Goal: Task Accomplishment & Management: Complete application form

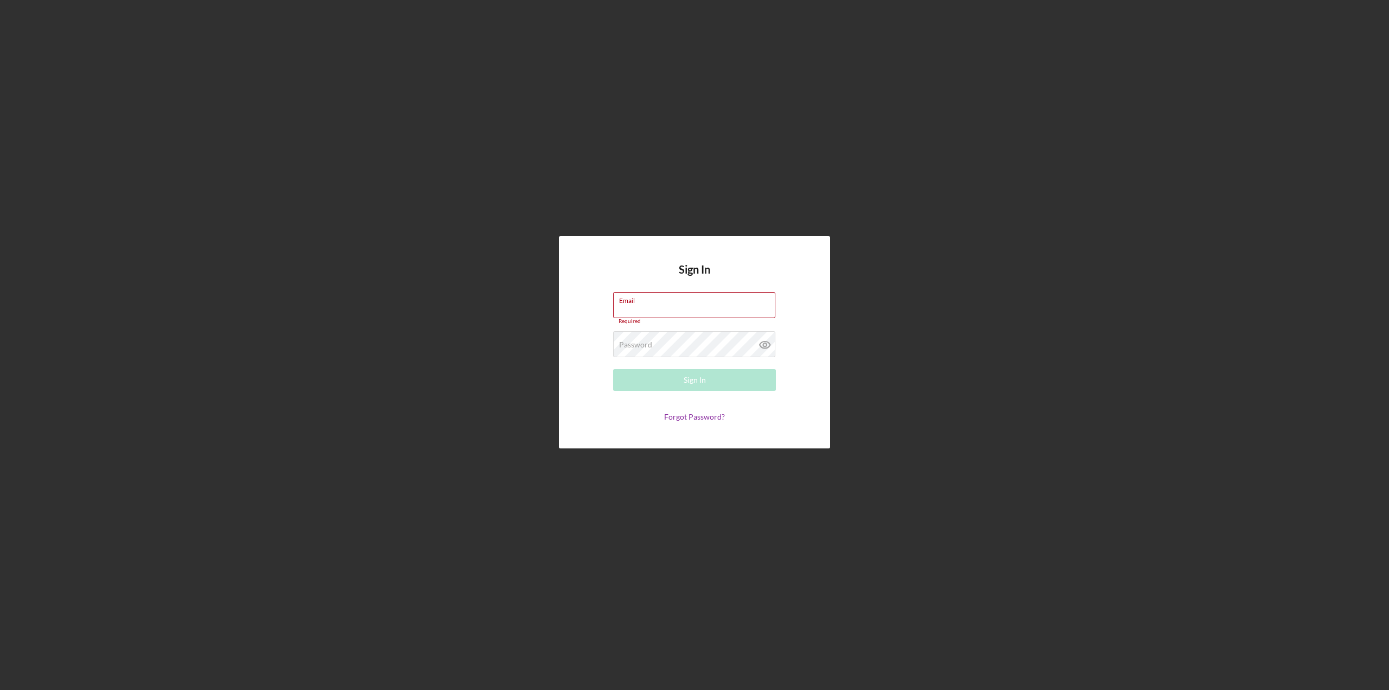
type input "[EMAIL_ADDRESS][DOMAIN_NAME]"
click at [591, 352] on form "Email [EMAIL_ADDRESS][DOMAIN_NAME] Required Password Required Sign In Forgot Pa…" at bounding box center [694, 356] width 217 height 129
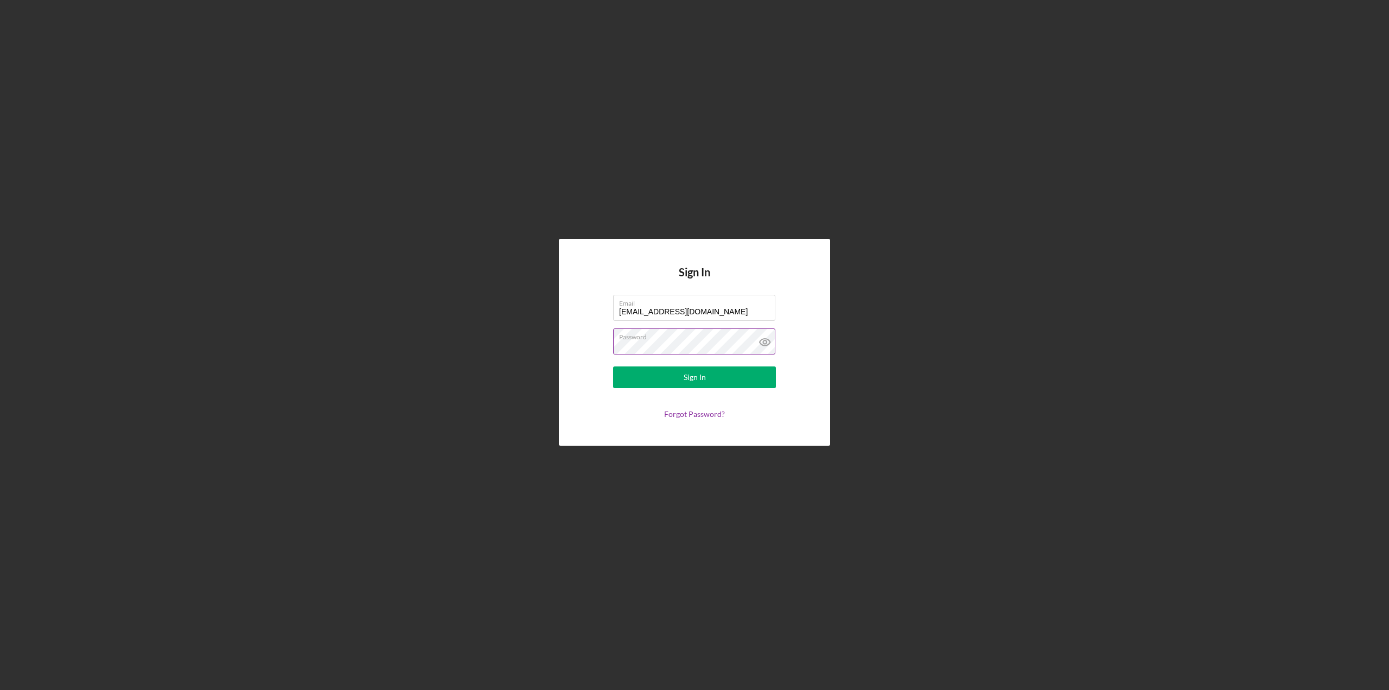
click at [767, 342] on icon at bounding box center [764, 341] width 27 height 27
click at [750, 375] on button "Sign In" at bounding box center [694, 377] width 163 height 22
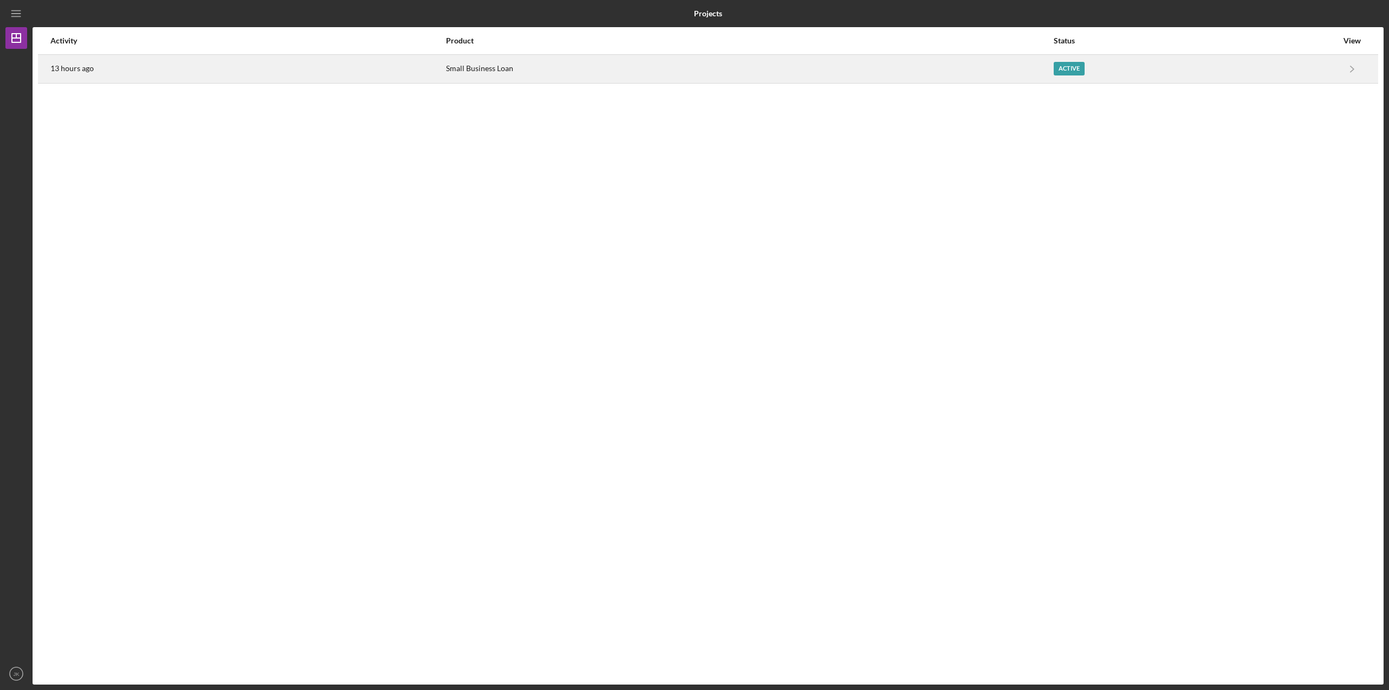
click at [240, 78] on div "13 hours ago" at bounding box center [247, 68] width 394 height 27
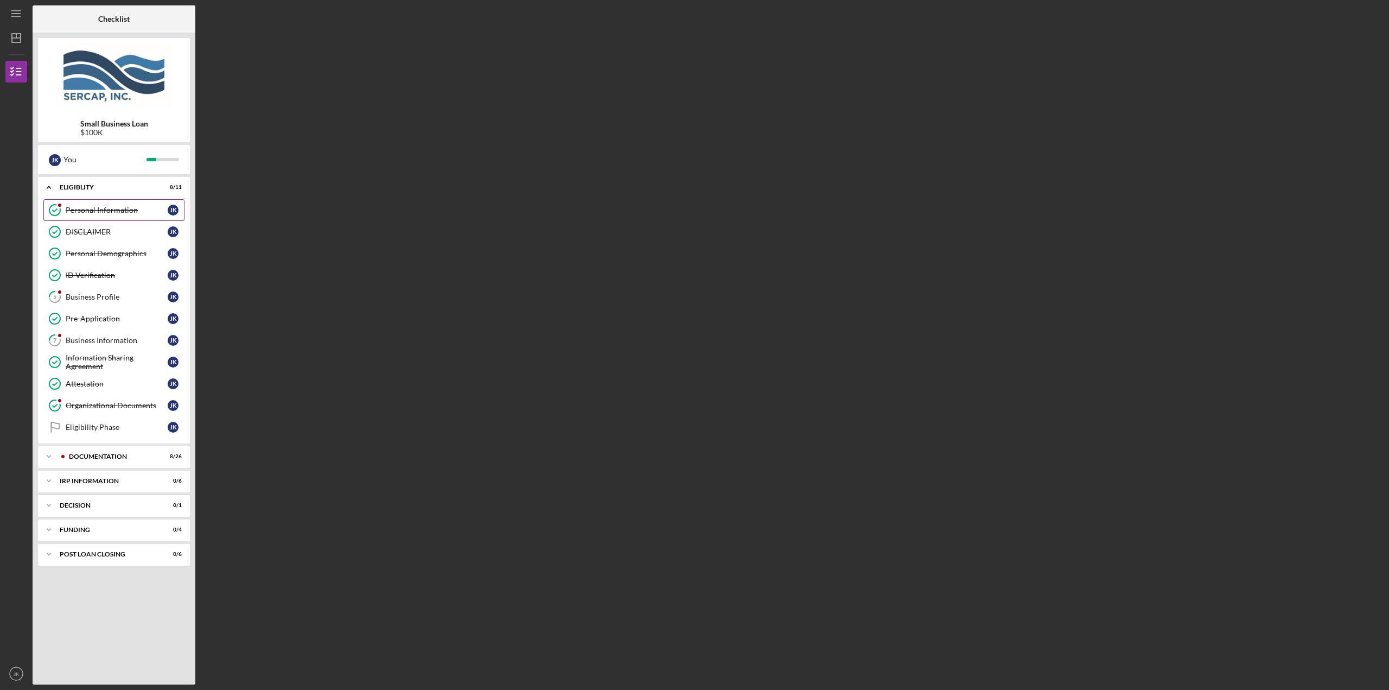
click at [142, 215] on link "Personal Information Personal Information J K" at bounding box center [113, 210] width 141 height 22
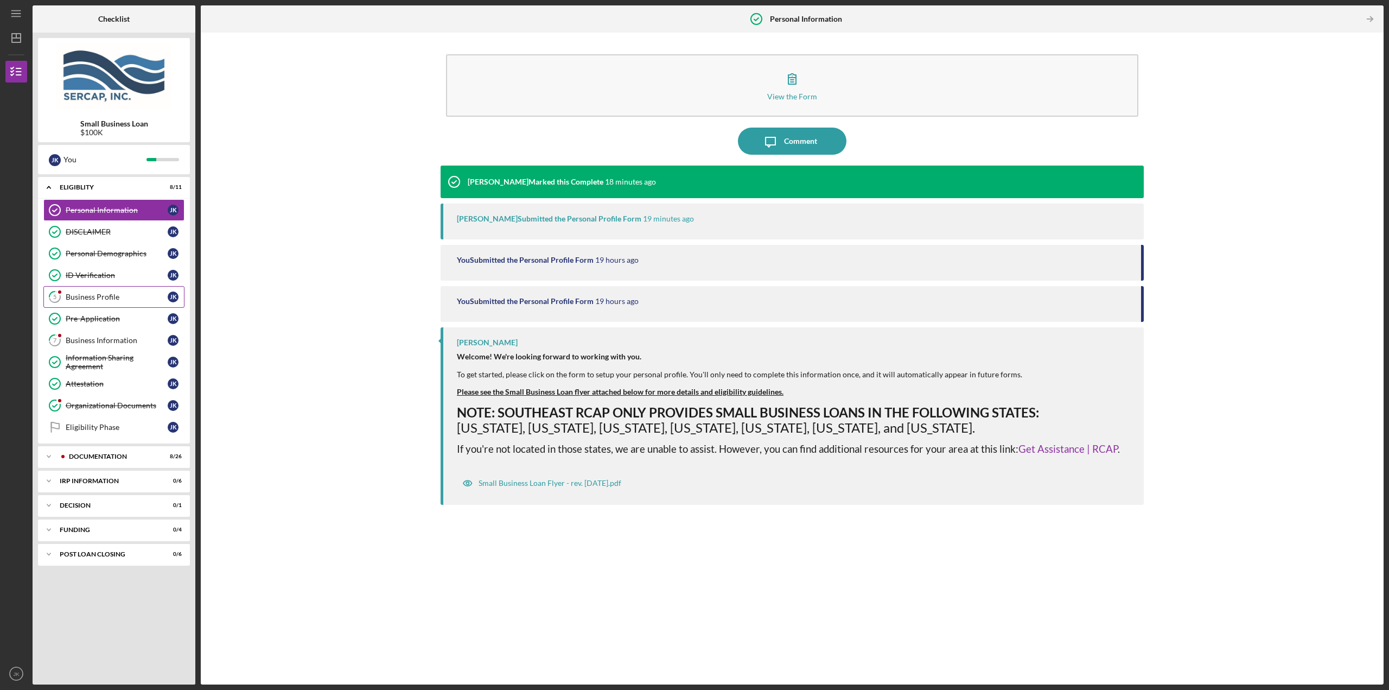
click at [125, 294] on div "Business Profile" at bounding box center [117, 296] width 102 height 9
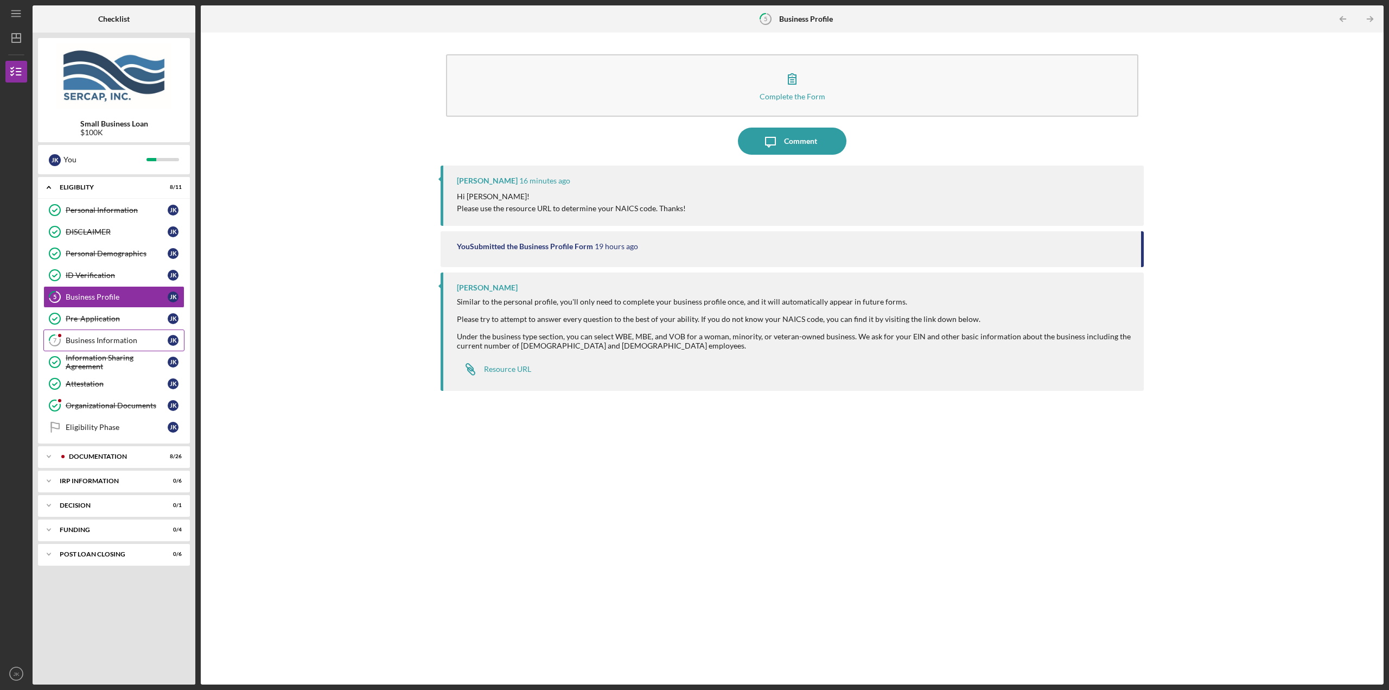
click at [113, 339] on div "Business Information" at bounding box center [117, 340] width 102 height 9
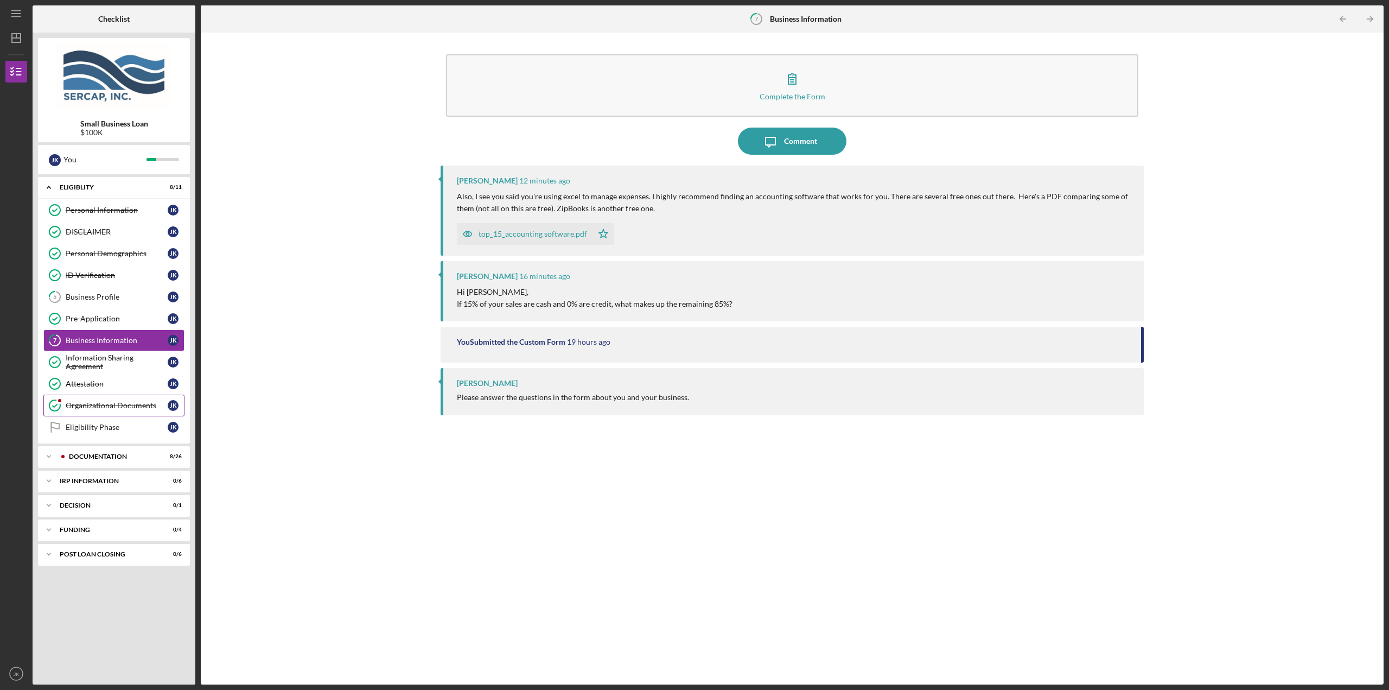
click at [100, 407] on div "Organizational Documents" at bounding box center [117, 405] width 102 height 9
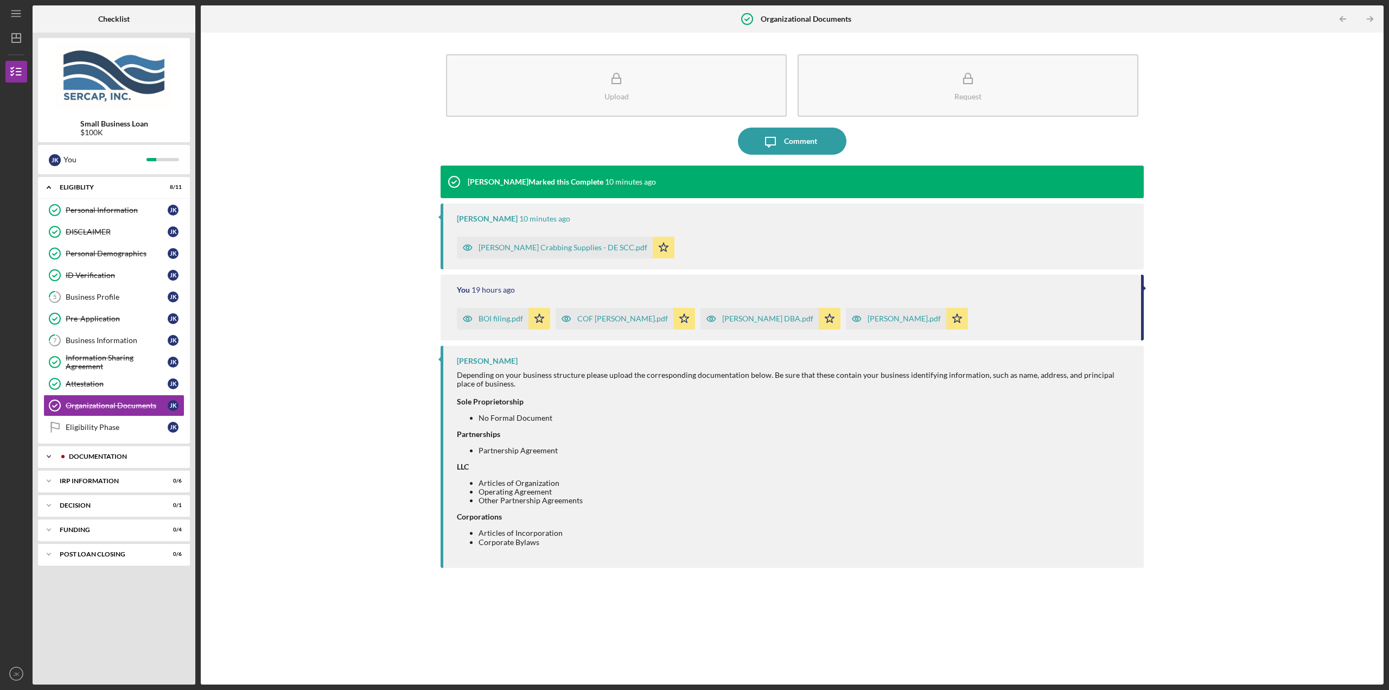
click at [127, 460] on div "Documentation" at bounding box center [121, 456] width 122 height 7
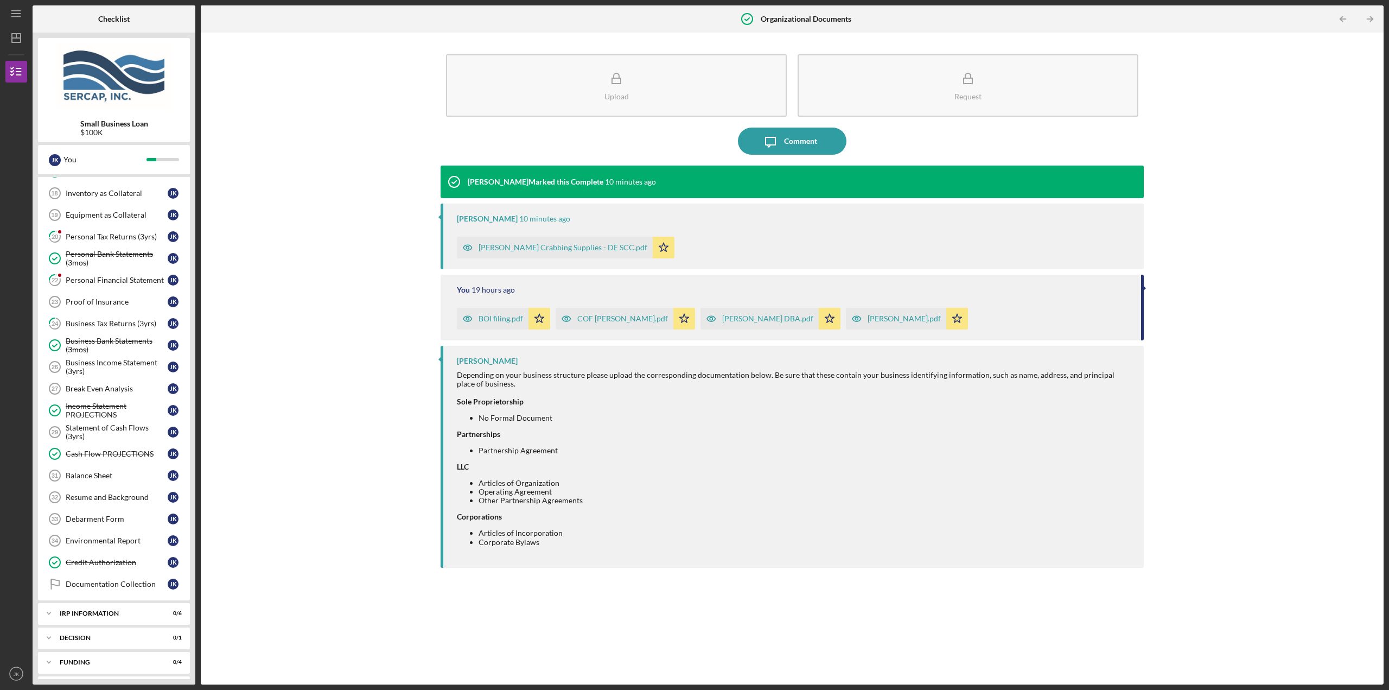
scroll to position [462, 0]
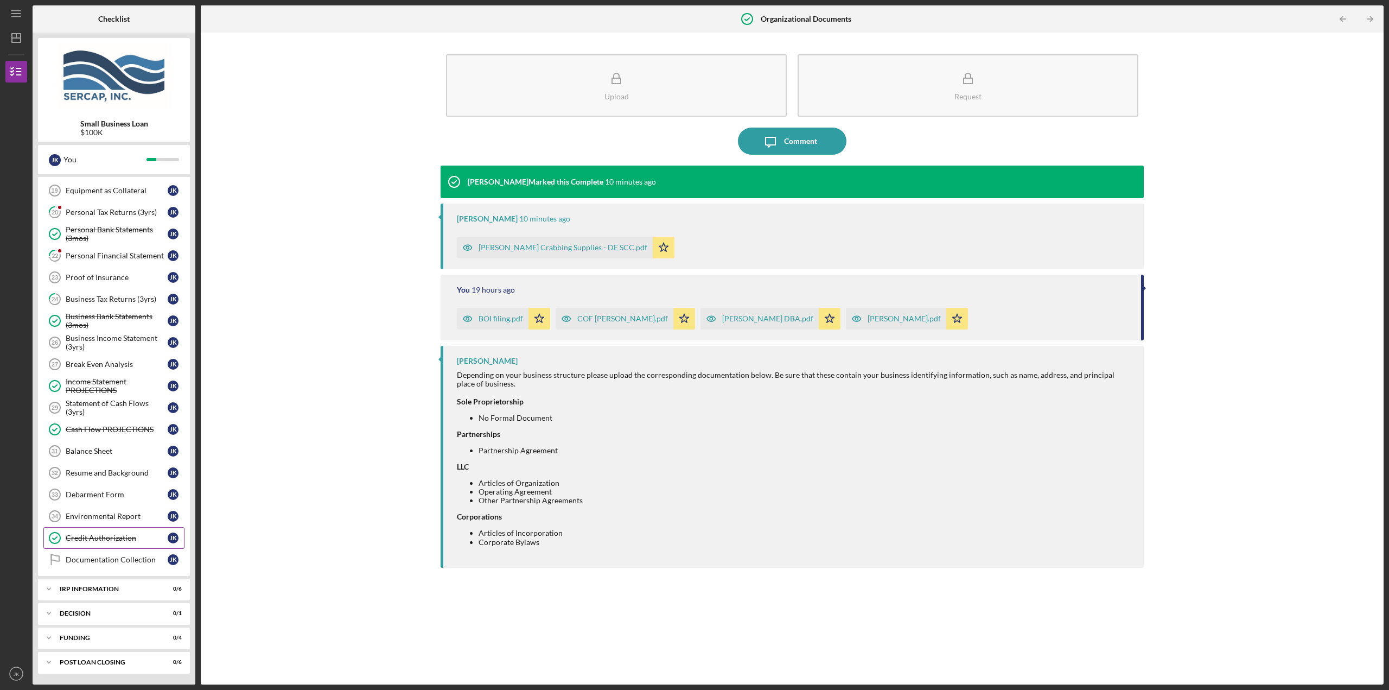
click at [134, 536] on div "Credit Authorization" at bounding box center [117, 537] width 102 height 9
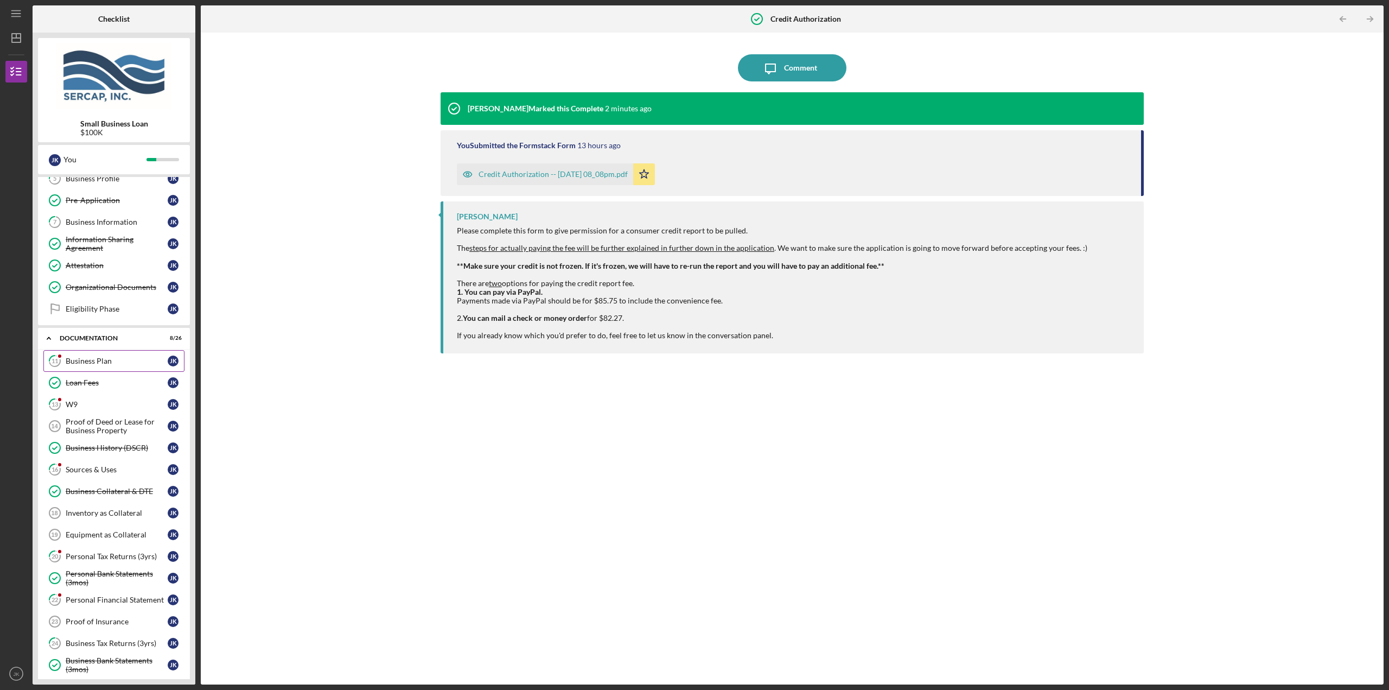
scroll to position [137, 0]
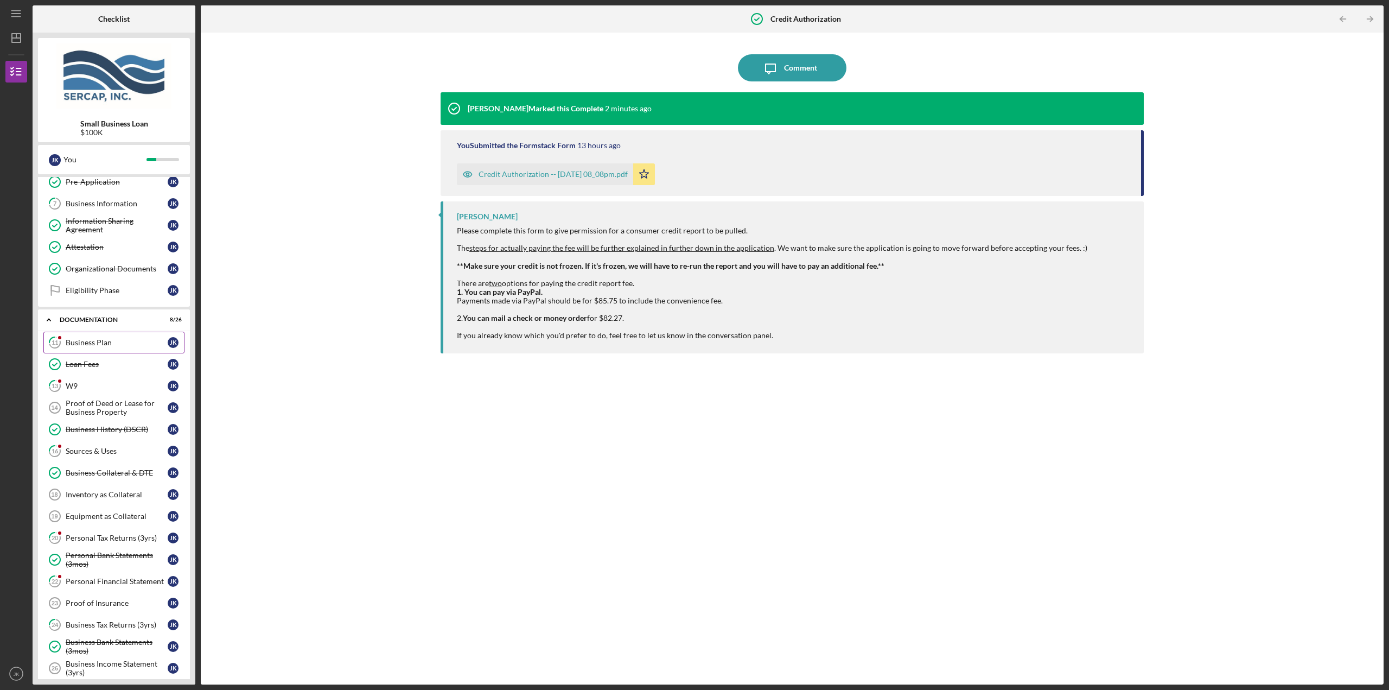
click at [98, 335] on link "11 Business Plan J K" at bounding box center [113, 342] width 141 height 22
